Goal: Book appointment/travel/reservation

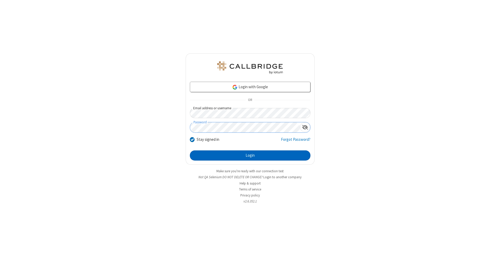
click at [250, 156] on button "Login" at bounding box center [250, 156] width 121 height 10
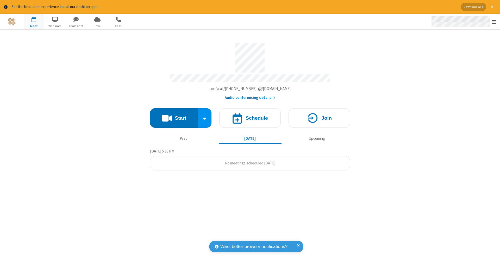
click at [494, 22] on span "Open menu" at bounding box center [494, 21] width 4 height 5
click at [34, 21] on span "button" at bounding box center [34, 19] width 20 height 9
click at [250, 116] on h4 "Schedule" at bounding box center [257, 118] width 22 height 5
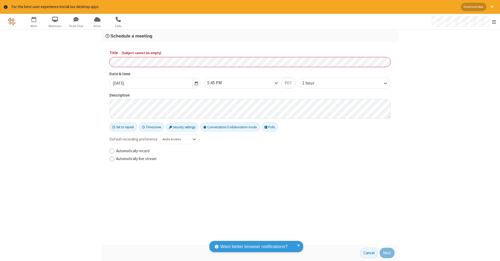
click at [250, 36] on h3 "Schedule a meeting" at bounding box center [249, 36] width 289 height 5
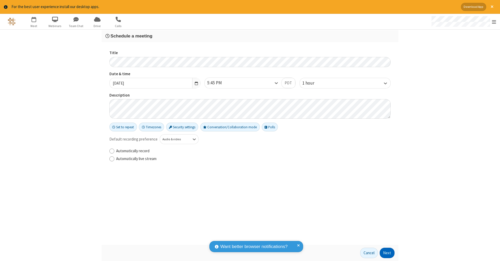
click at [387, 253] on button "Next" at bounding box center [387, 253] width 15 height 10
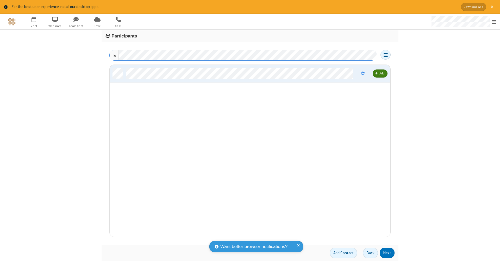
scroll to position [4, 4]
click at [387, 253] on button "Next" at bounding box center [387, 253] width 15 height 10
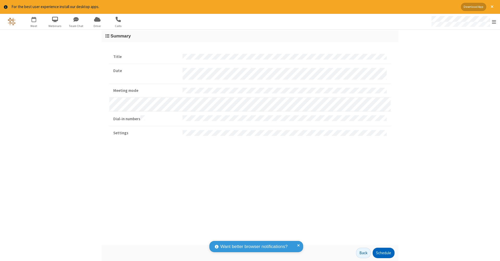
click at [383, 253] on button "Schedule" at bounding box center [384, 253] width 22 height 10
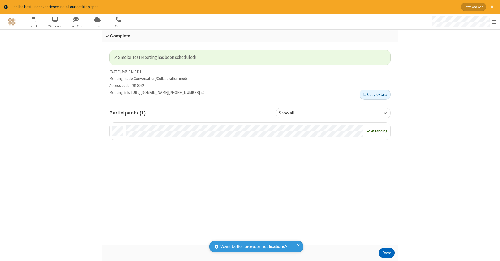
click at [387, 253] on button "Done" at bounding box center [387, 253] width 16 height 10
